Goal: Navigation & Orientation: Find specific page/section

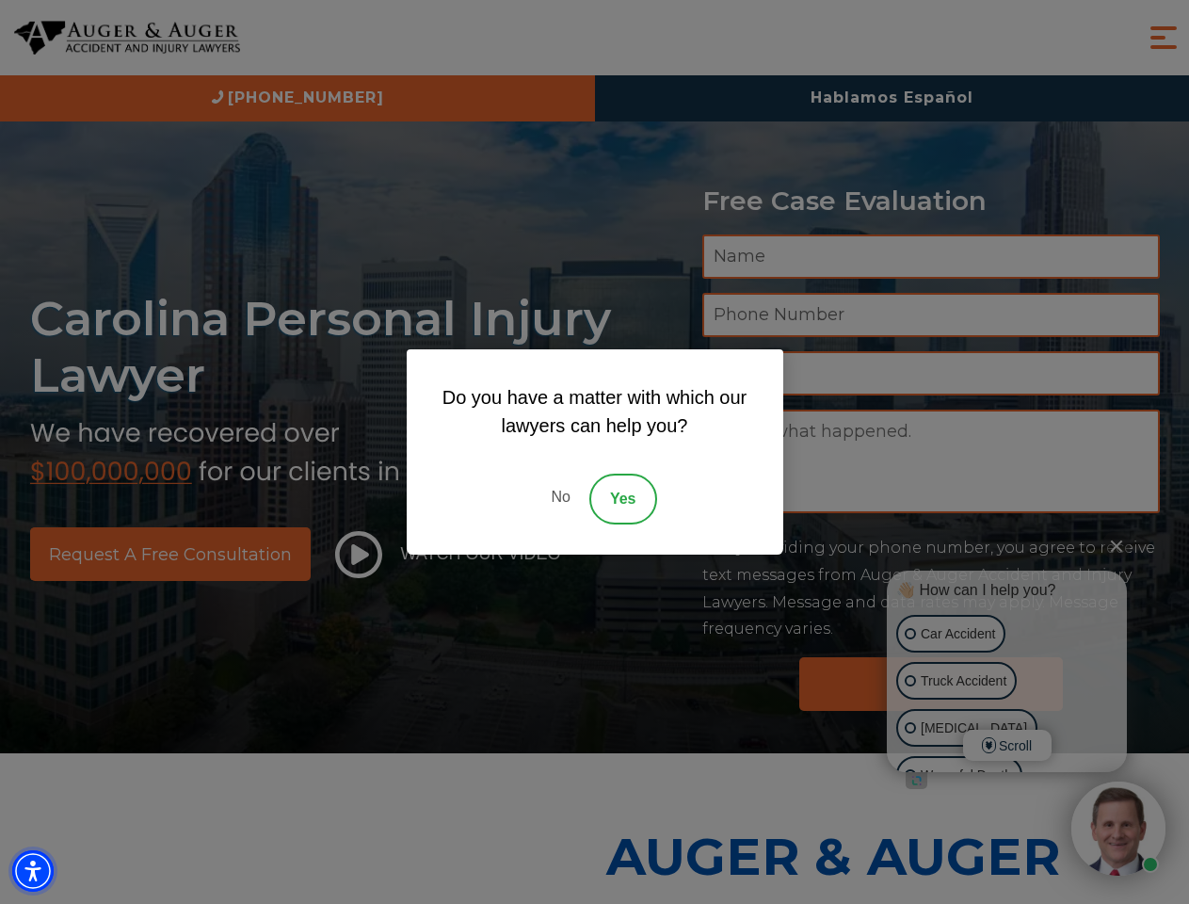
click at [33, 871] on img "Accessibility Menu" at bounding box center [32, 870] width 41 height 41
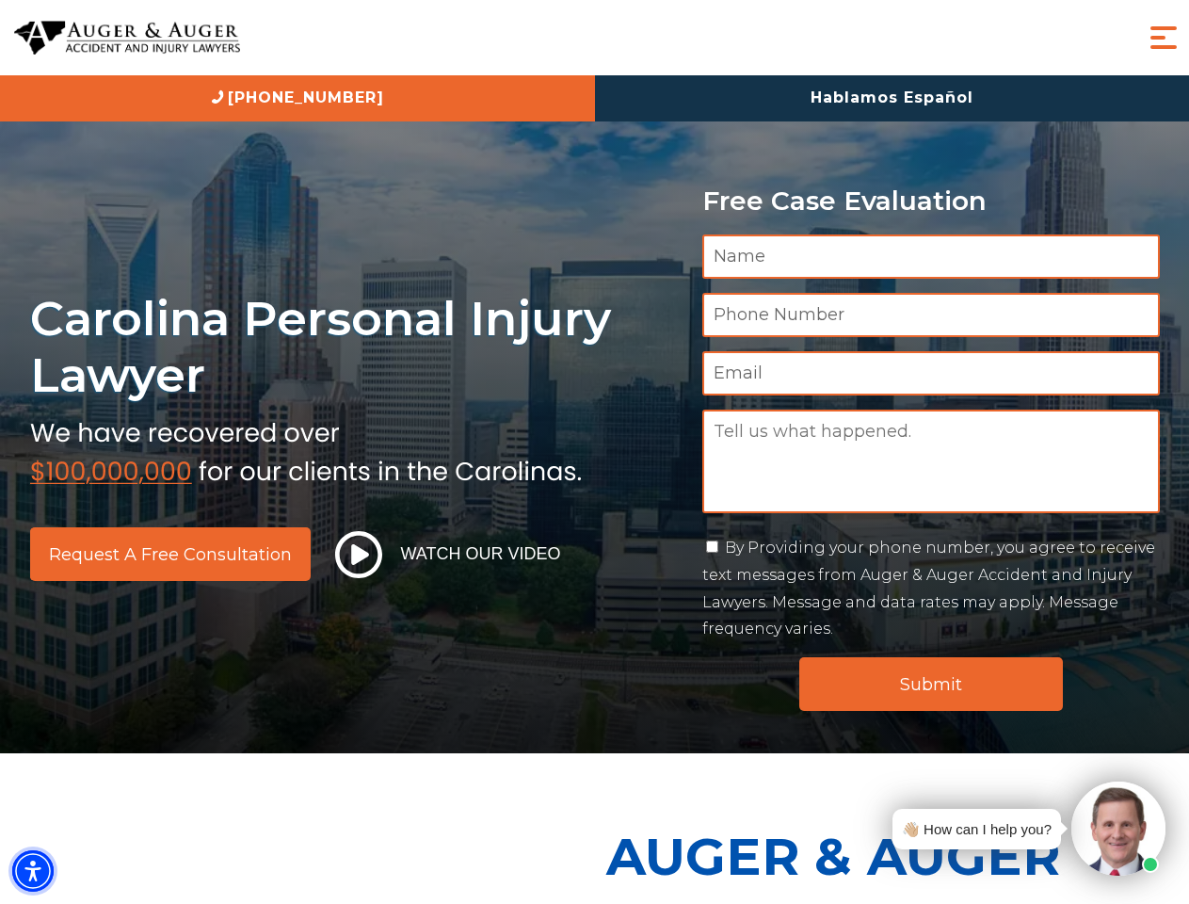
click at [33, 871] on img "Accessibility Menu" at bounding box center [32, 870] width 41 height 41
